Goal: Task Accomplishment & Management: Use online tool/utility

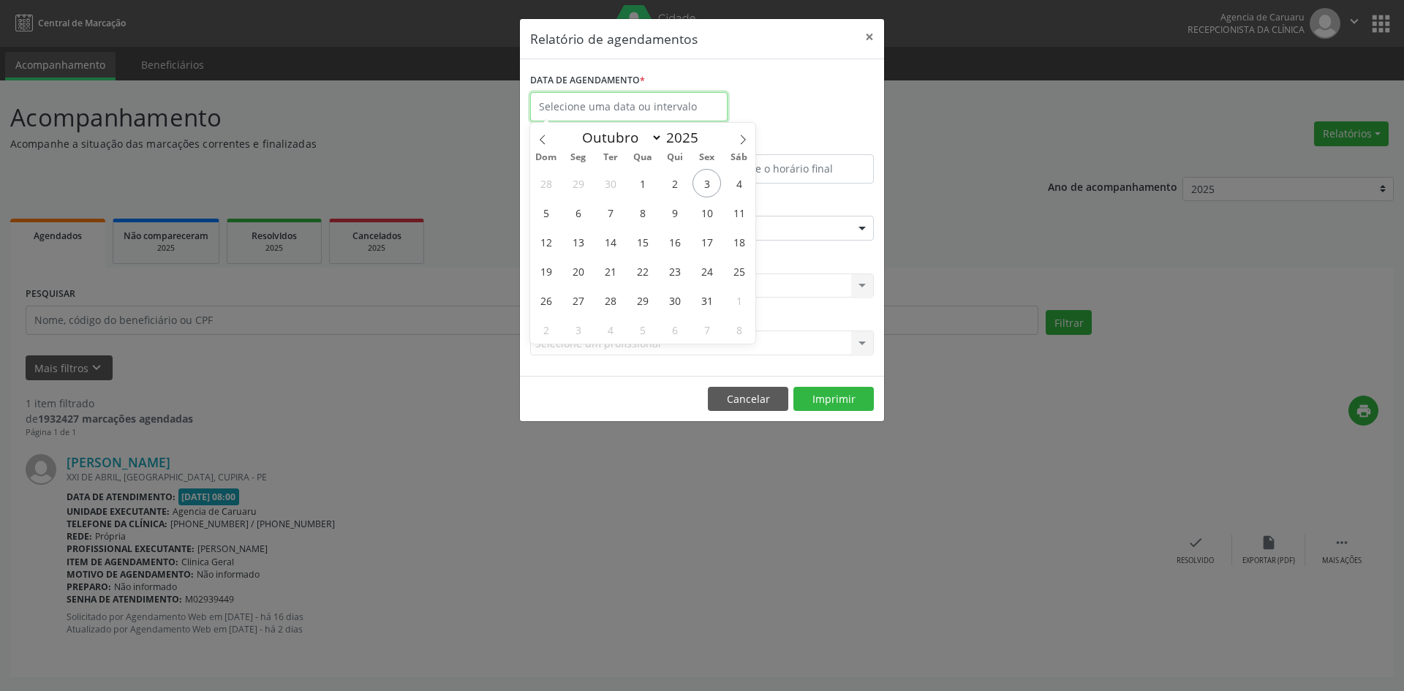
click at [592, 97] on input "text" at bounding box center [628, 106] width 197 height 29
click at [638, 210] on span "8" at bounding box center [642, 212] width 29 height 29
type input "[DATE]"
click at [638, 210] on span "8" at bounding box center [642, 212] width 29 height 29
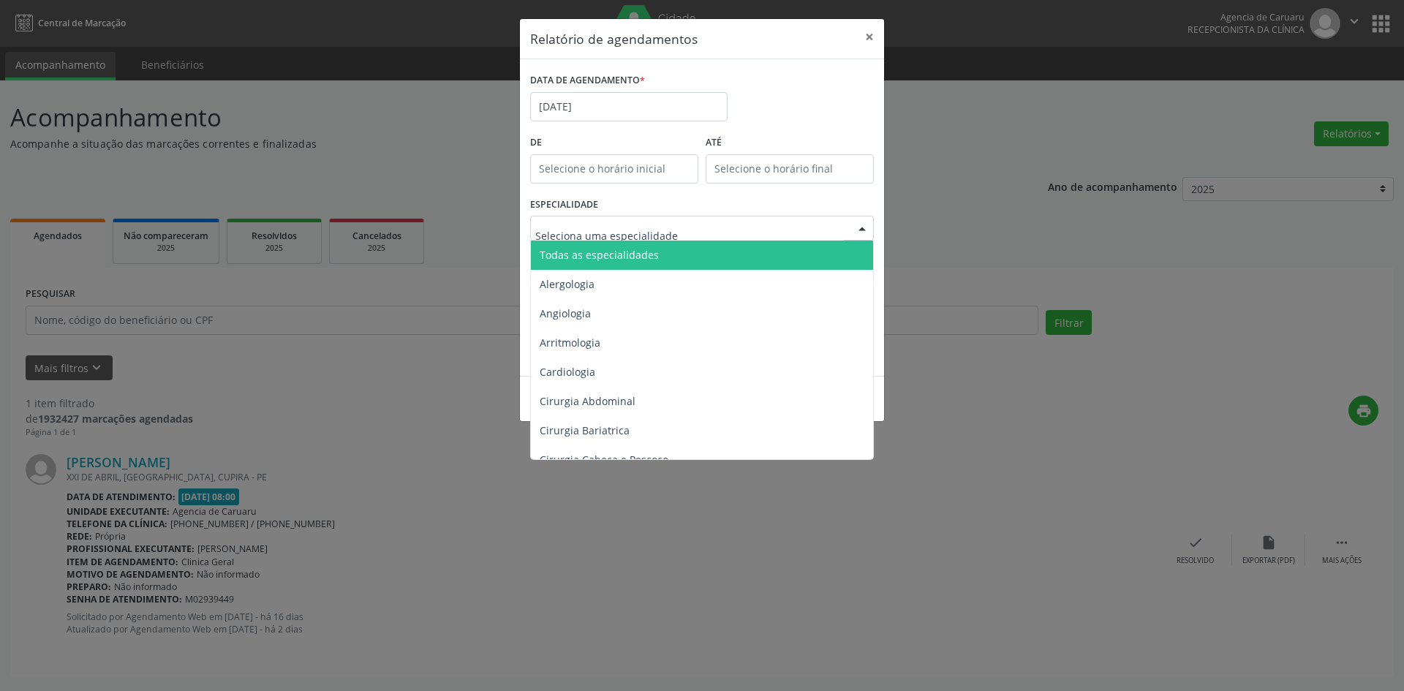
click at [649, 259] on span "Todas as especialidades" at bounding box center [599, 255] width 119 height 14
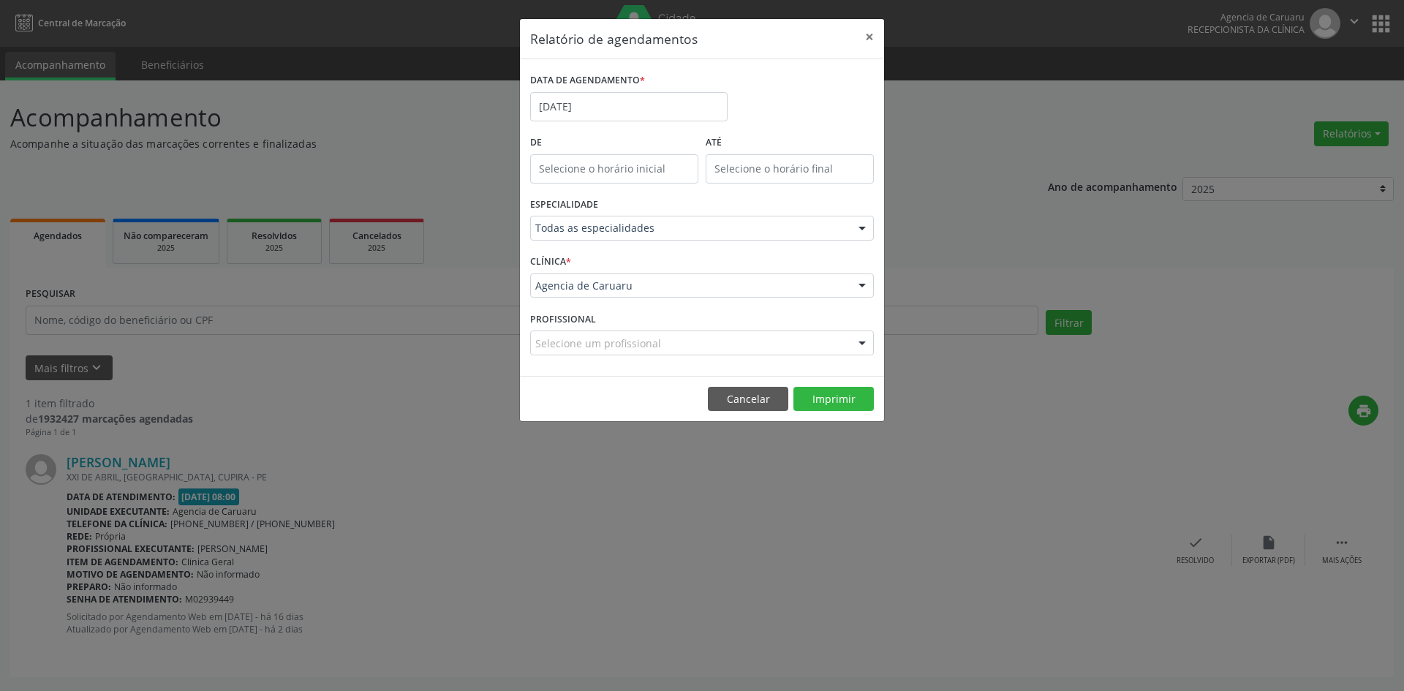
click at [644, 295] on div "Agencia de Caruaru" at bounding box center [702, 285] width 344 height 25
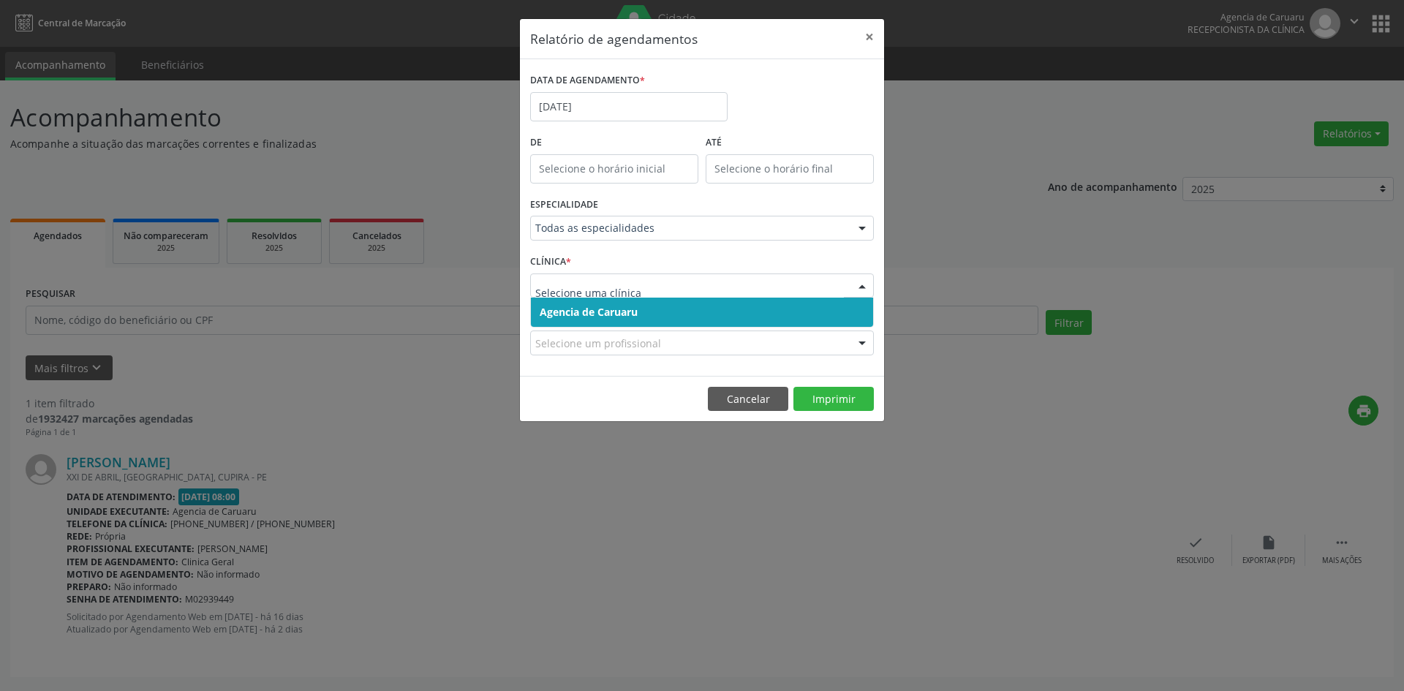
click at [664, 317] on span "Agencia de Caruaru" at bounding box center [702, 312] width 342 height 29
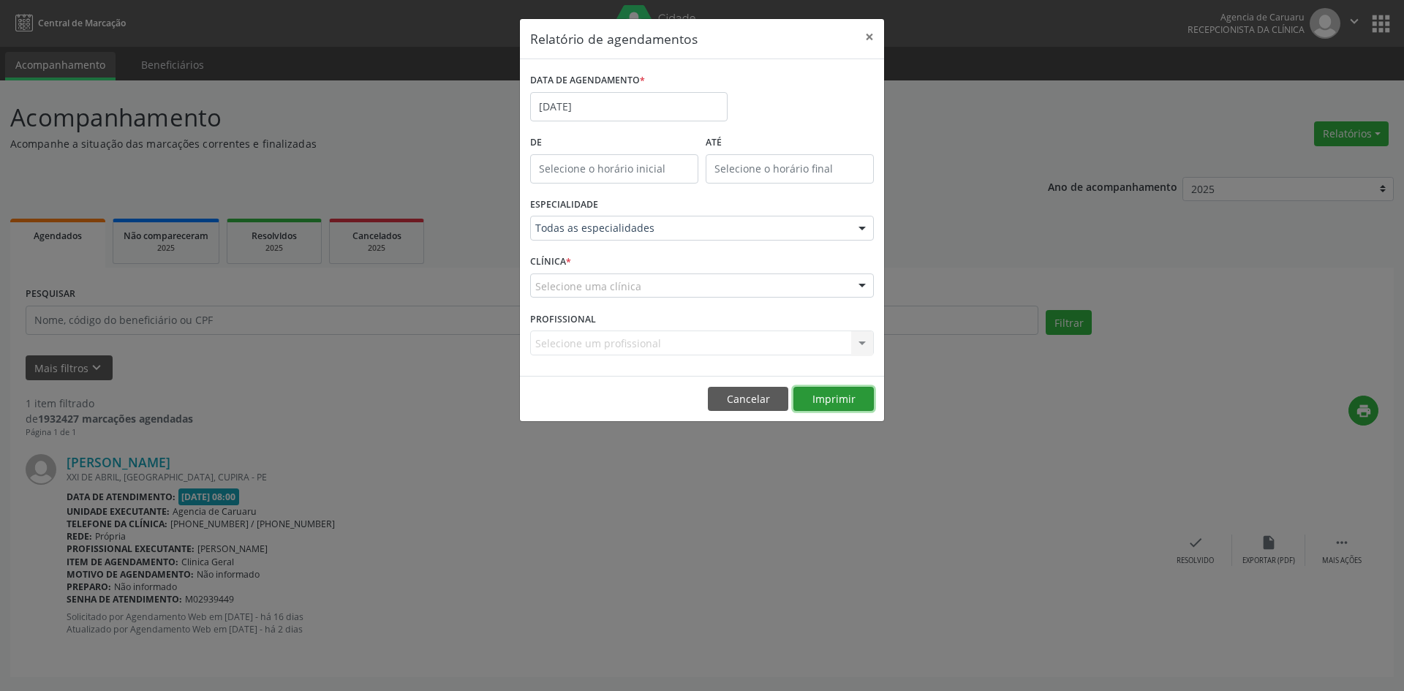
click at [827, 396] on button "Imprimir" at bounding box center [833, 399] width 80 height 25
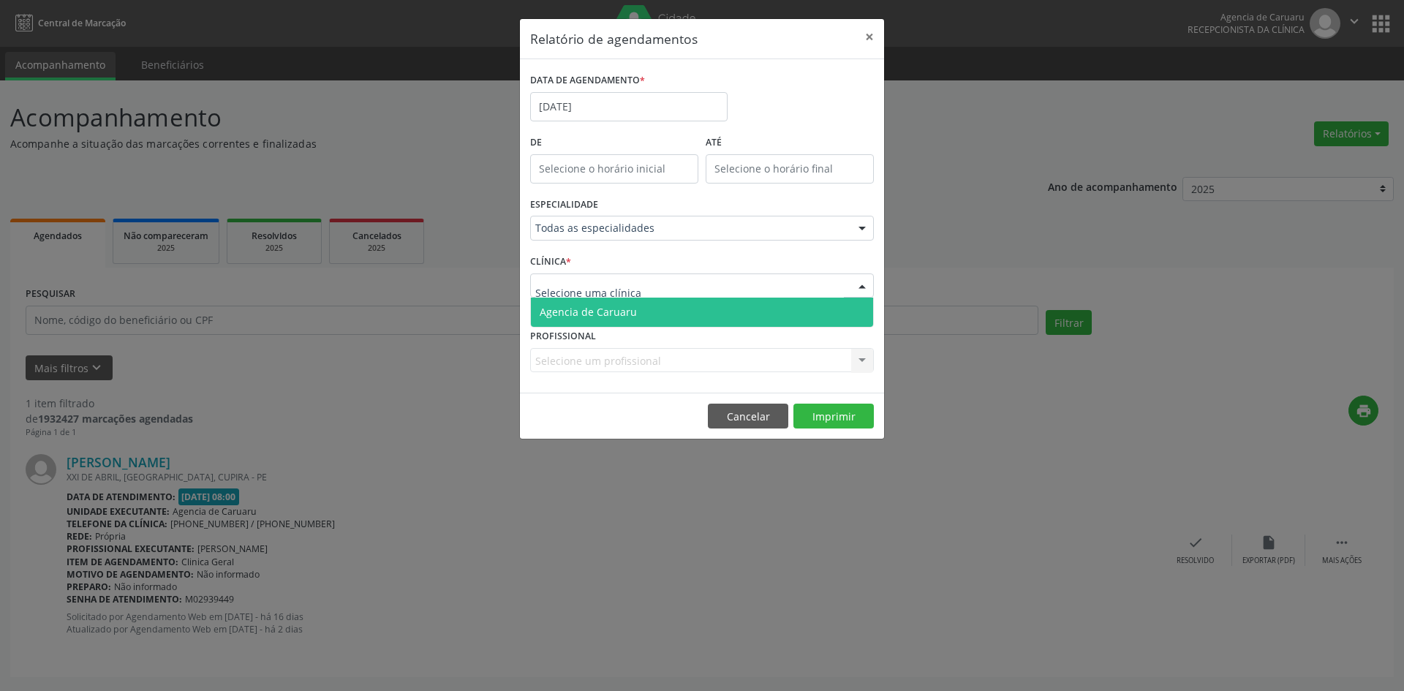
click at [570, 309] on span "Agencia de Caruaru" at bounding box center [588, 312] width 97 height 14
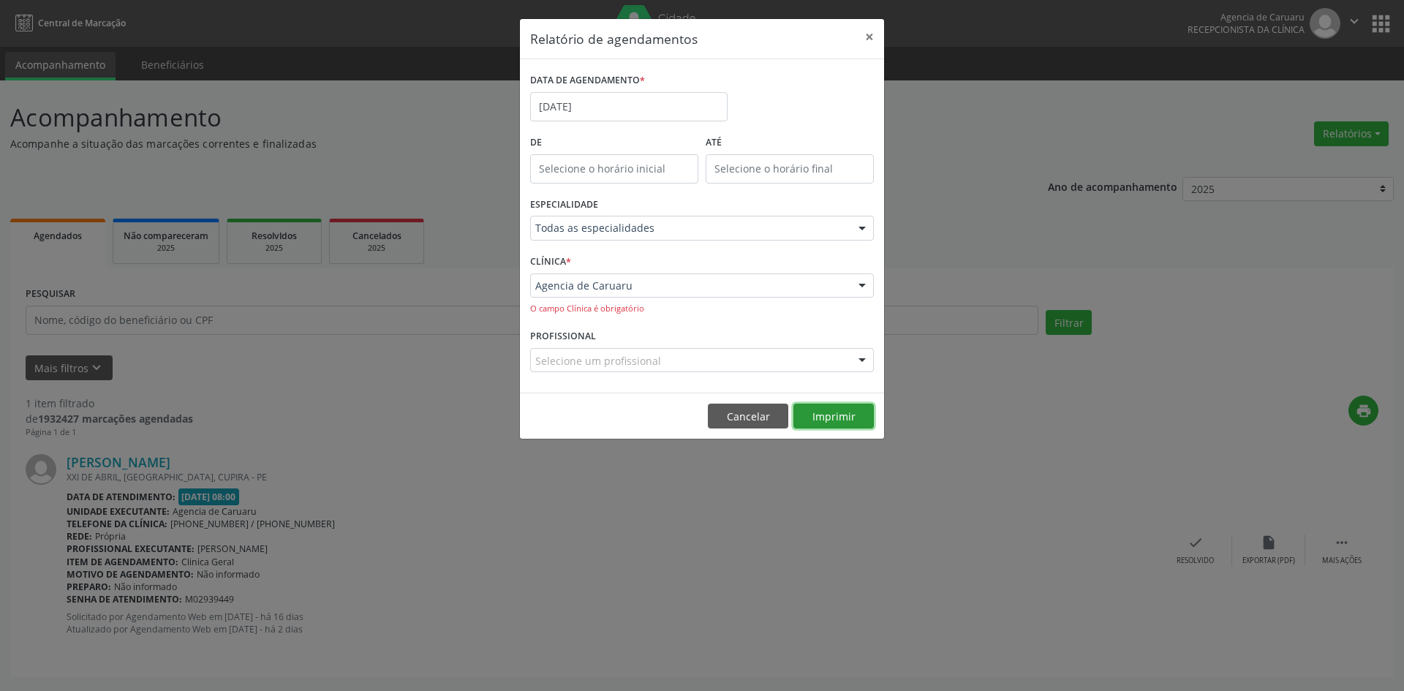
click at [821, 412] on button "Imprimir" at bounding box center [833, 416] width 80 height 25
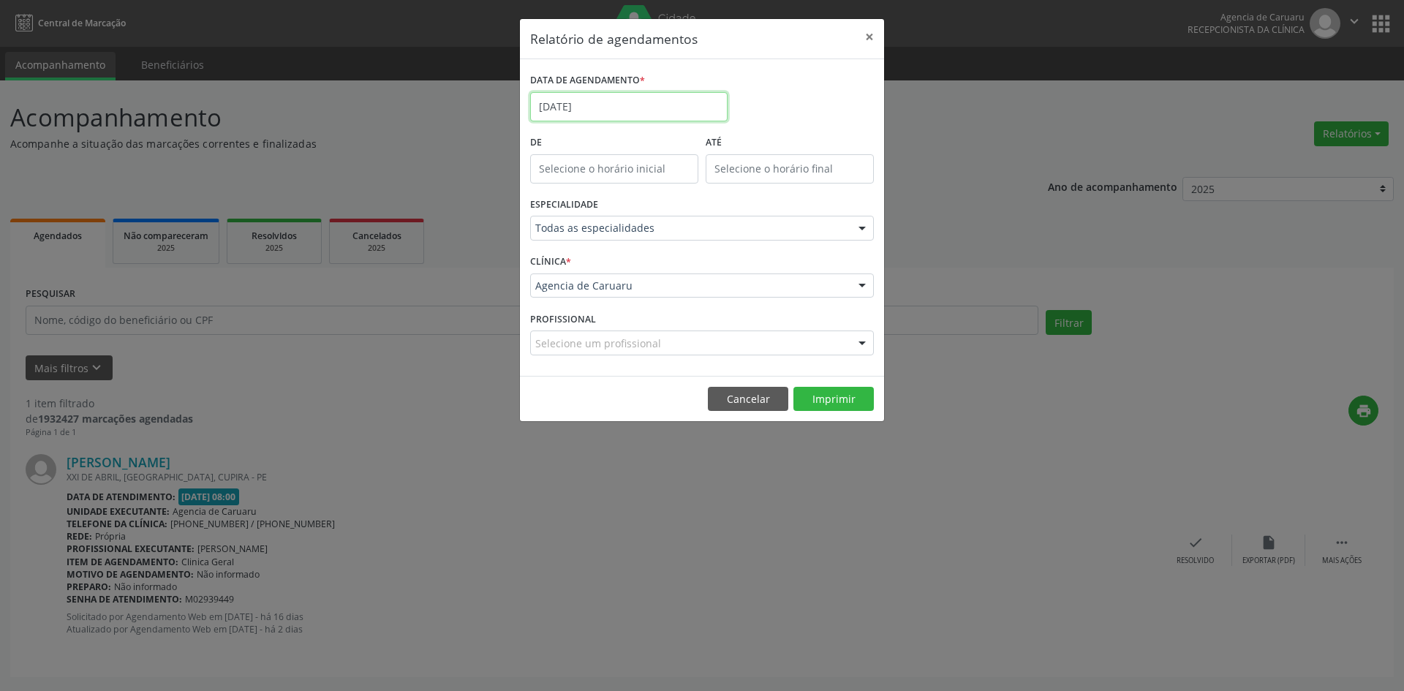
click at [608, 116] on input "[DATE]" at bounding box center [628, 106] width 197 height 29
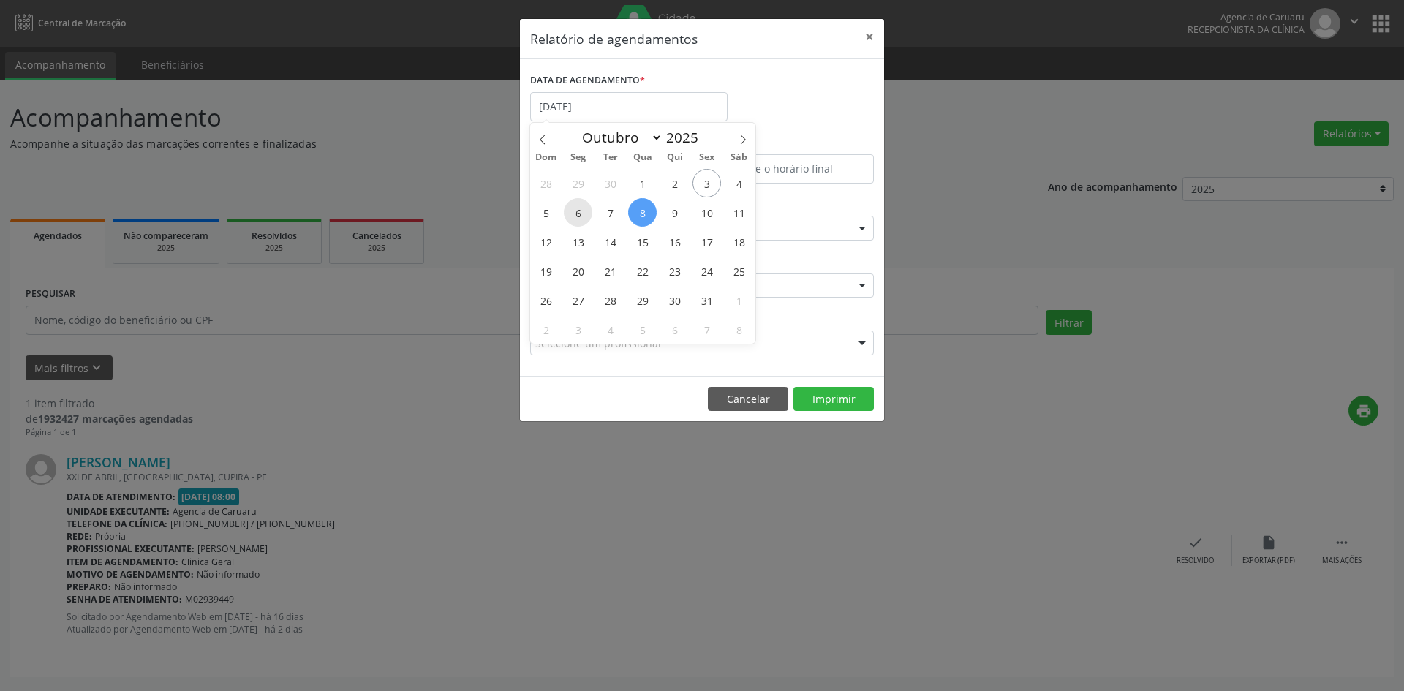
click at [585, 217] on span "6" at bounding box center [578, 212] width 29 height 29
type input "[DATE]"
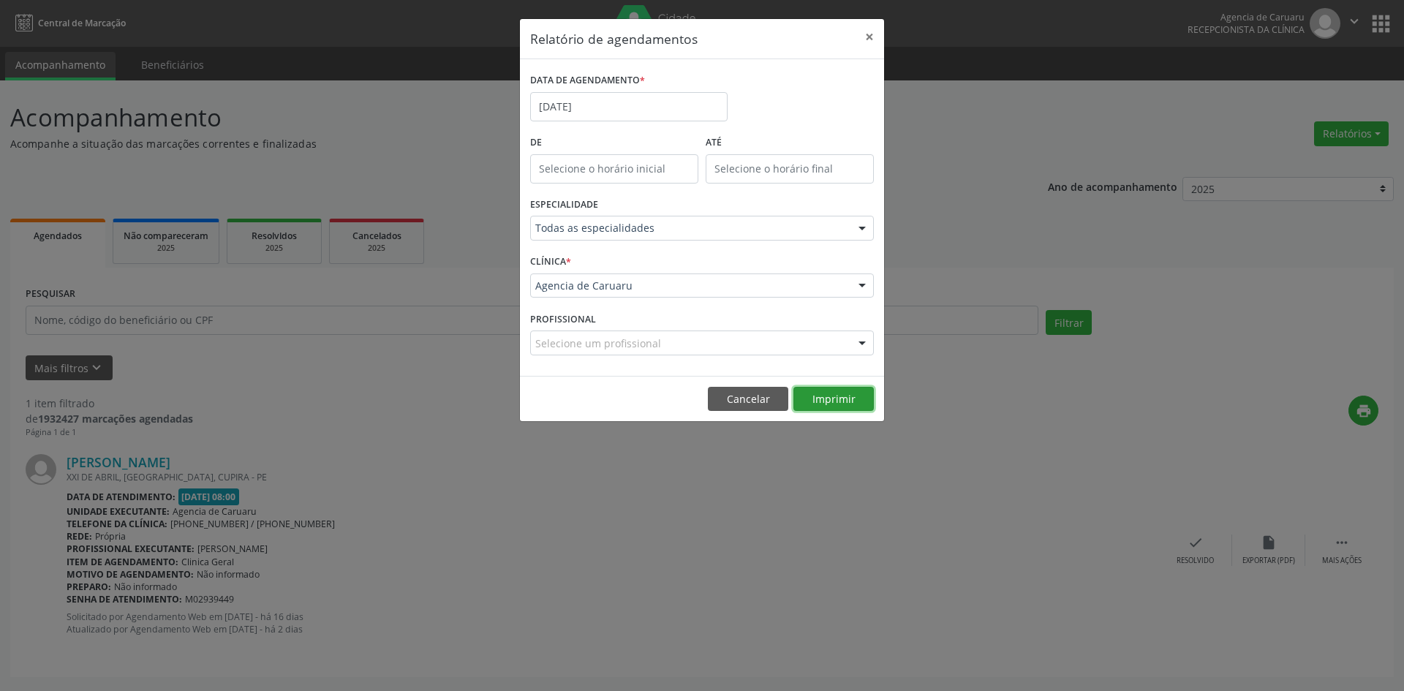
click at [816, 395] on button "Imprimir" at bounding box center [833, 399] width 80 height 25
